Goal: Transaction & Acquisition: Download file/media

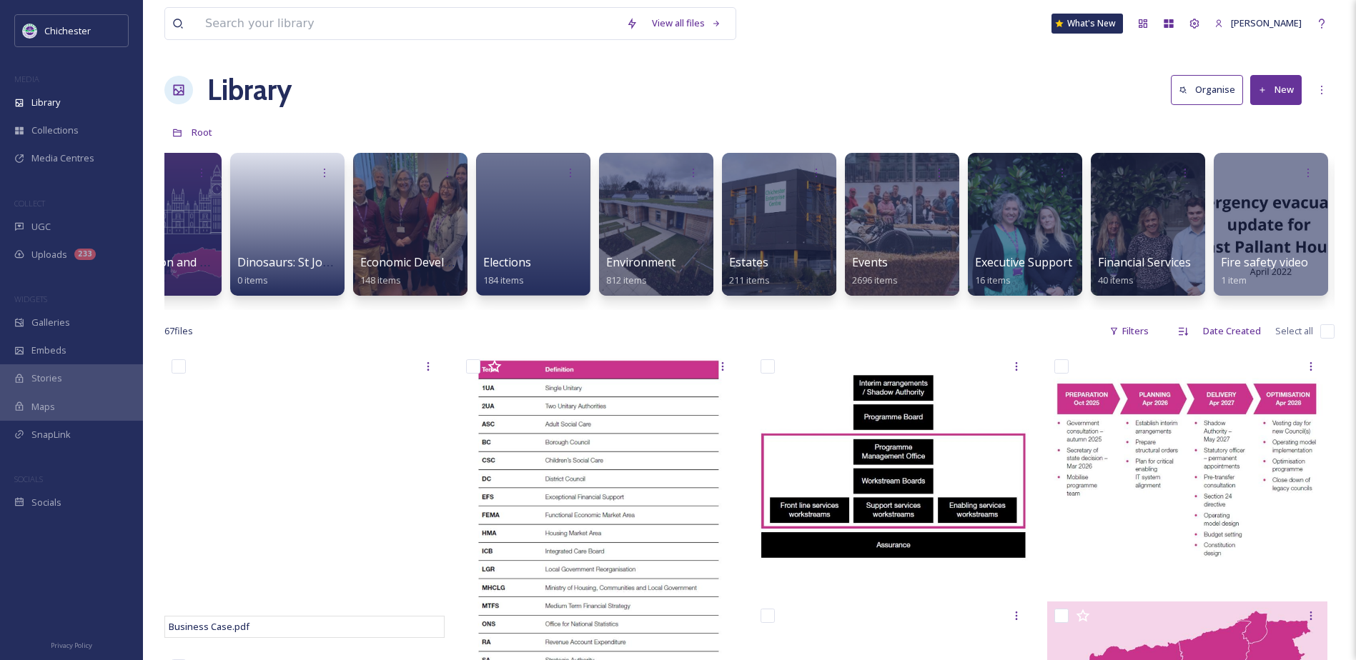
scroll to position [0, 2240]
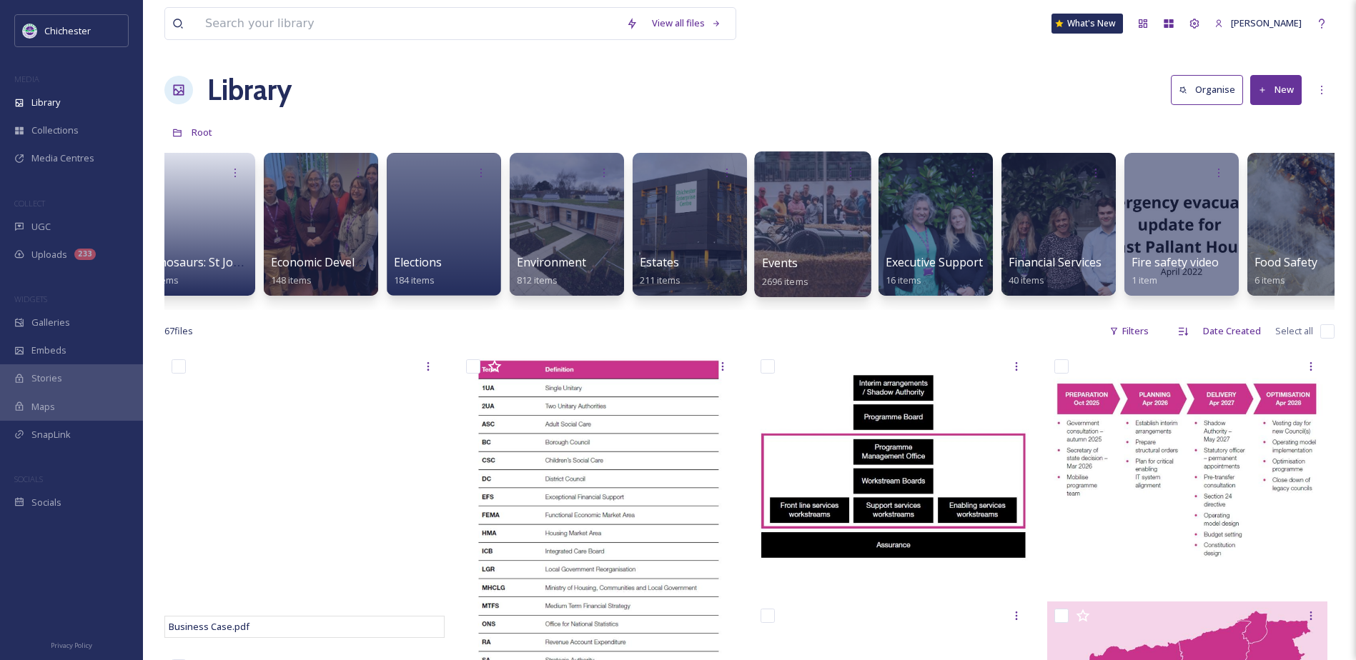
click at [795, 265] on span "Events" at bounding box center [780, 263] width 36 height 16
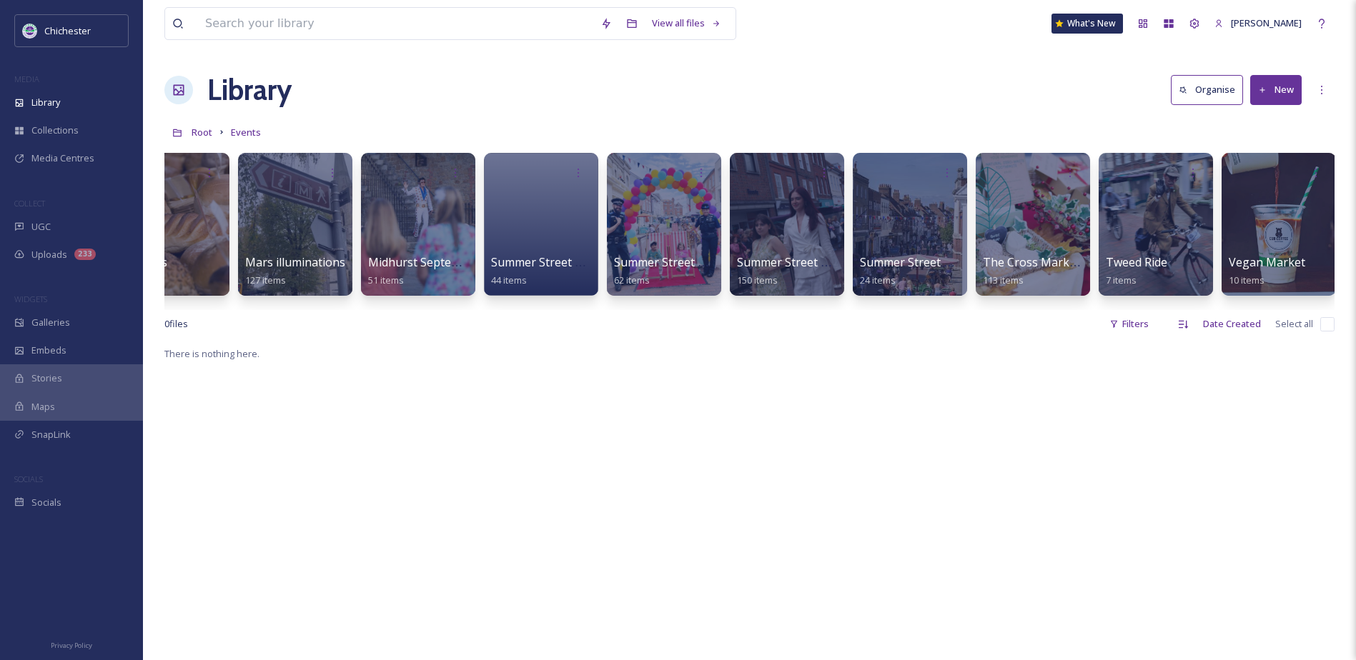
scroll to position [0, 2026]
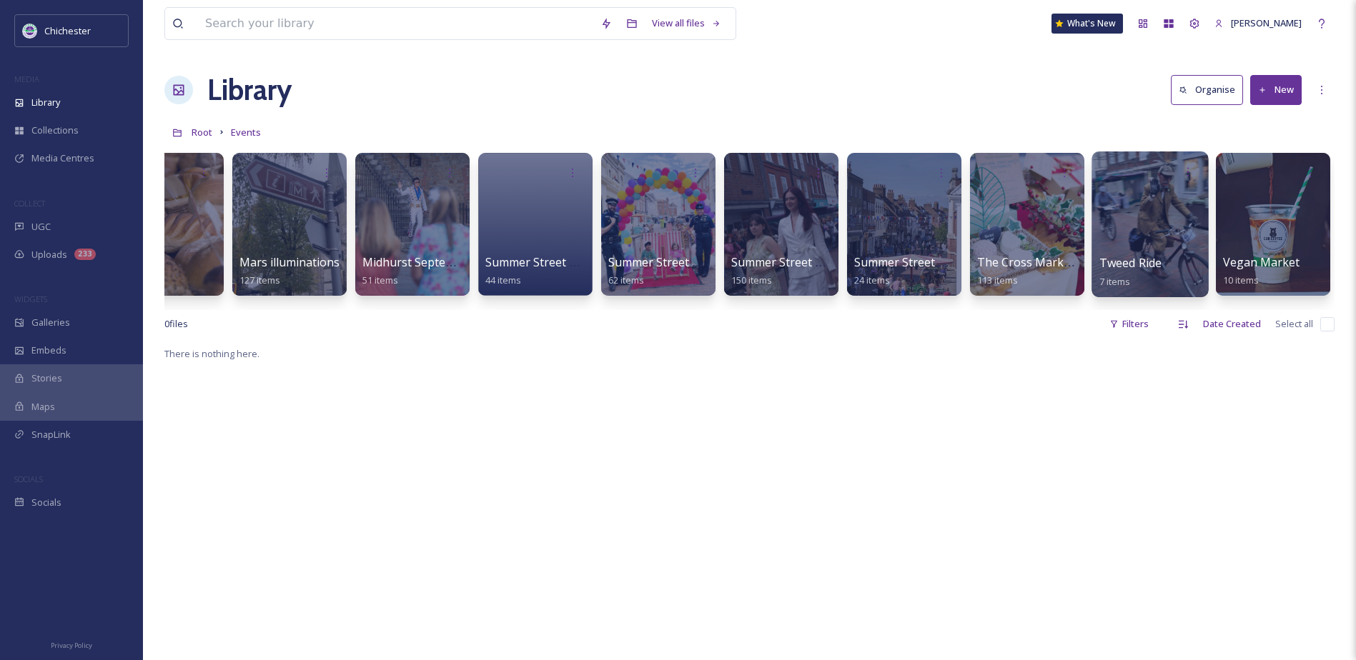
click at [1161, 276] on div "Tweed Ride 7 items" at bounding box center [1150, 272] width 102 height 36
click at [1131, 264] on span "Tweed Ride" at bounding box center [1130, 263] width 63 height 16
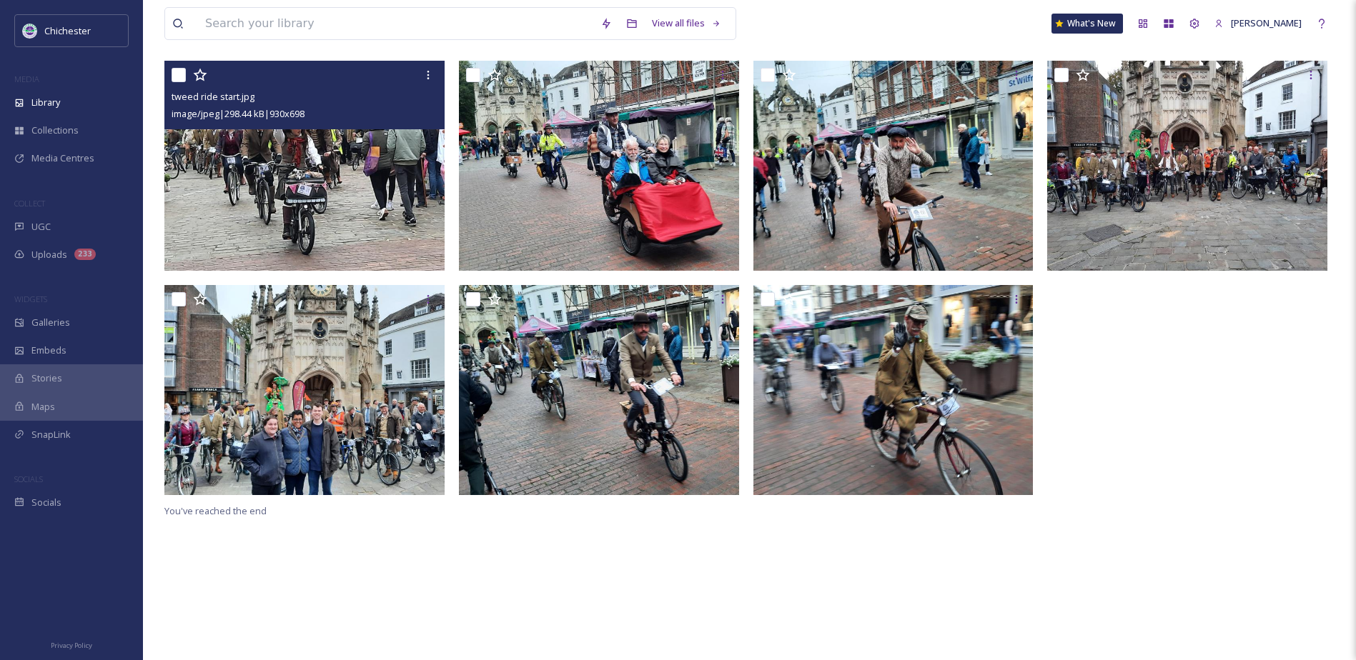
scroll to position [143, 0]
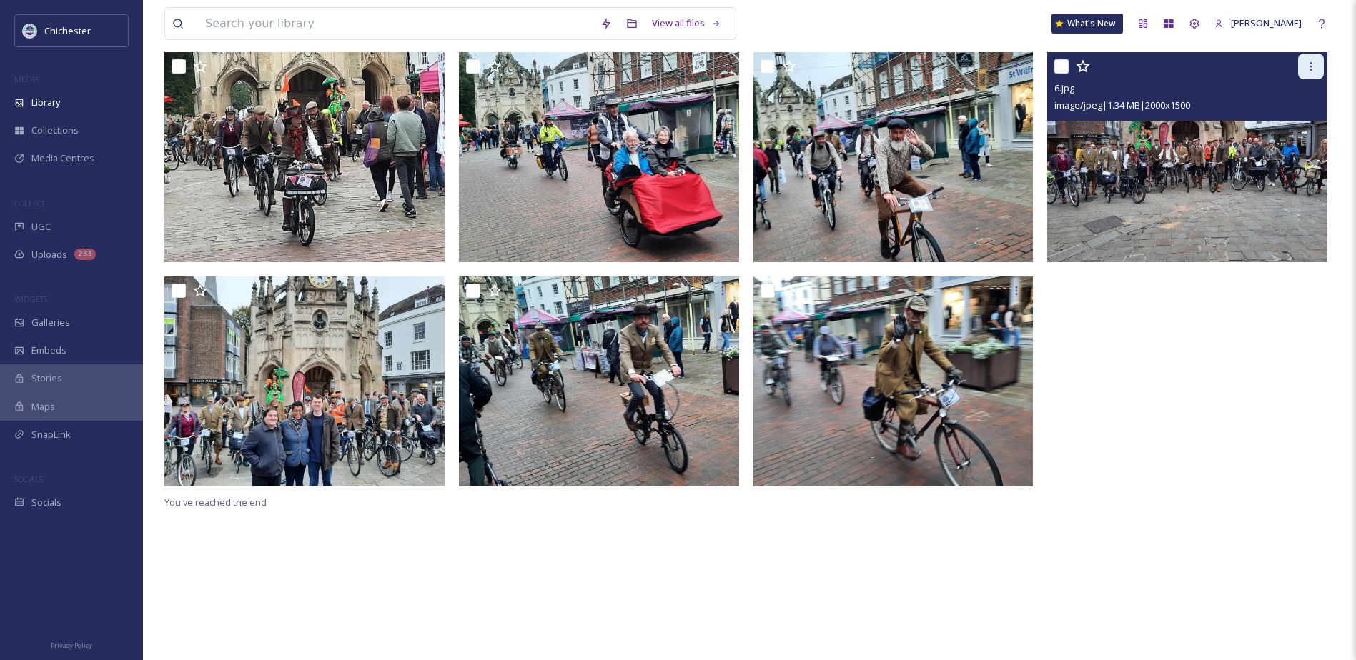
click at [1307, 64] on icon at bounding box center [1310, 66] width 11 height 11
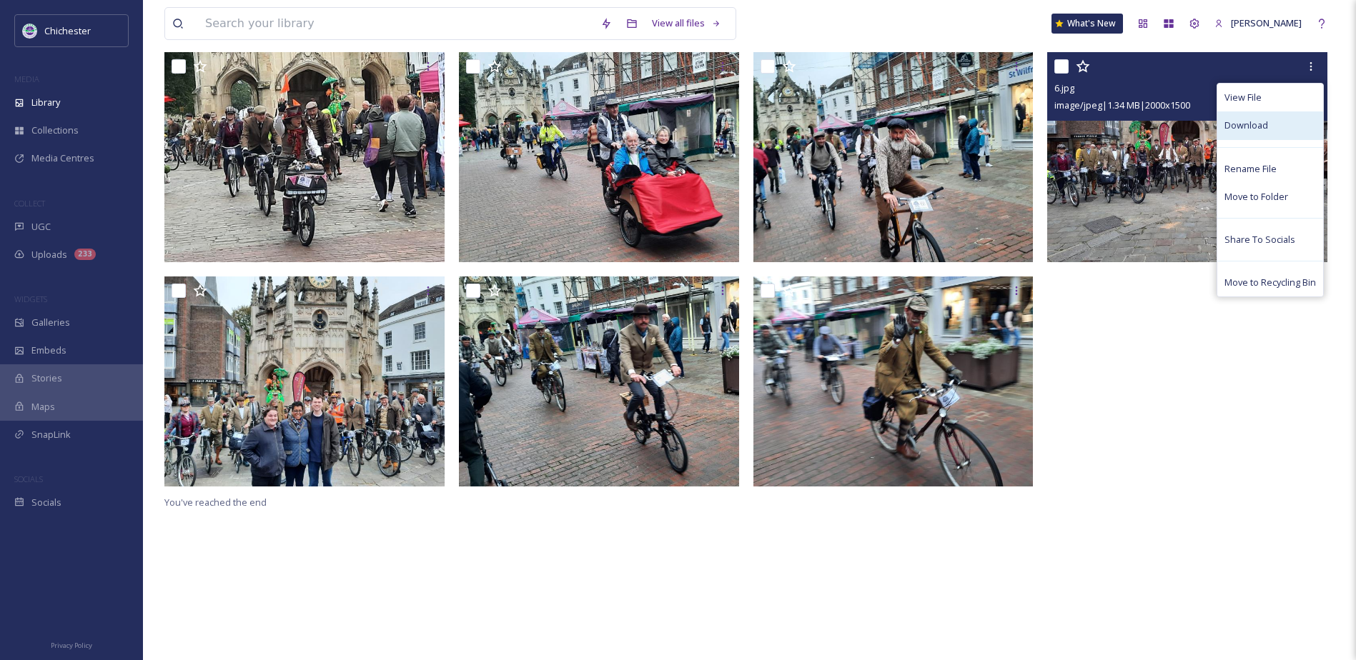
click at [1278, 126] on div "Download" at bounding box center [1270, 125] width 106 height 28
